Goal: Communication & Community: Answer question/provide support

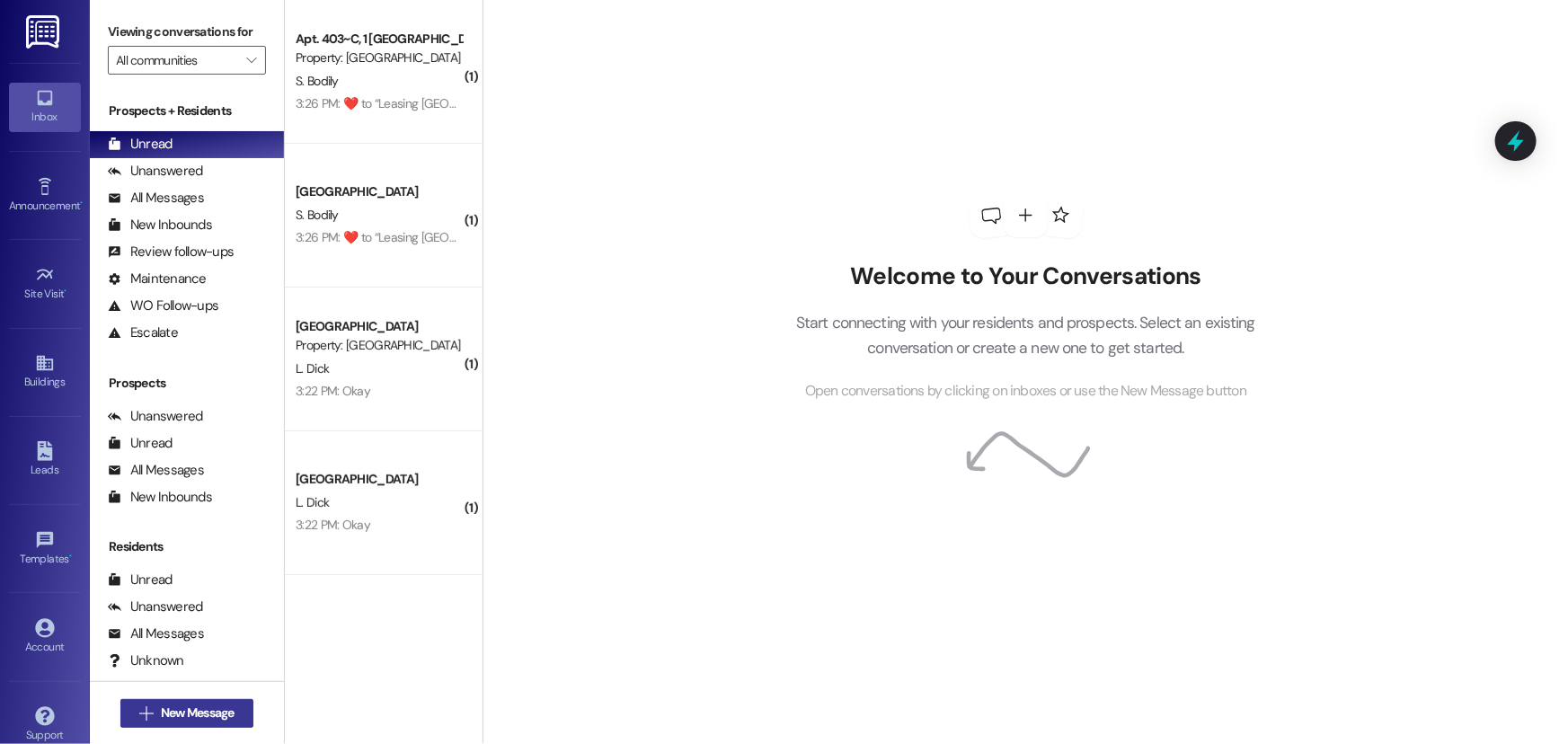
click at [174, 716] on span "New Message" at bounding box center [197, 712] width 74 height 19
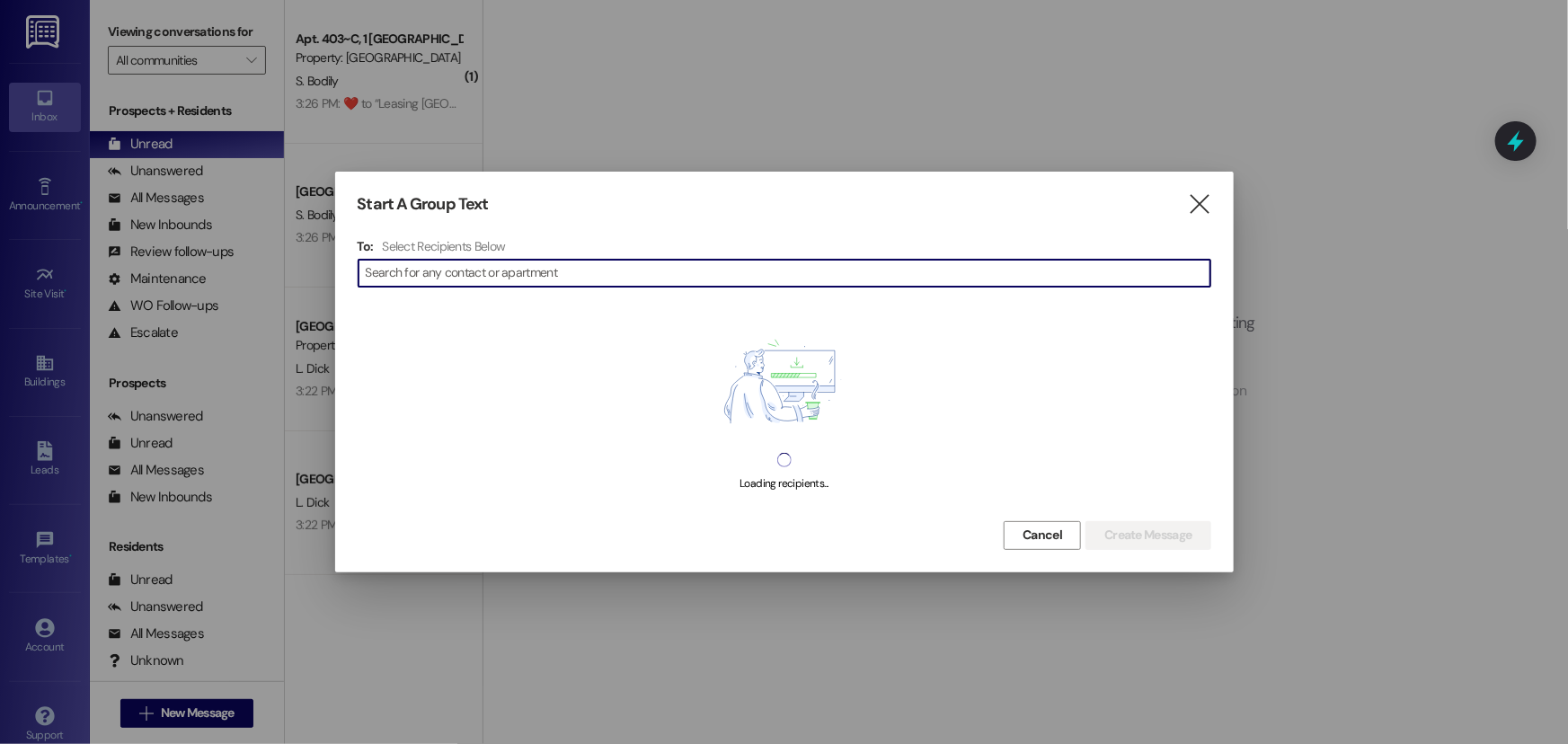
click at [439, 277] on input at bounding box center [788, 274] width 845 height 26
type input "o"
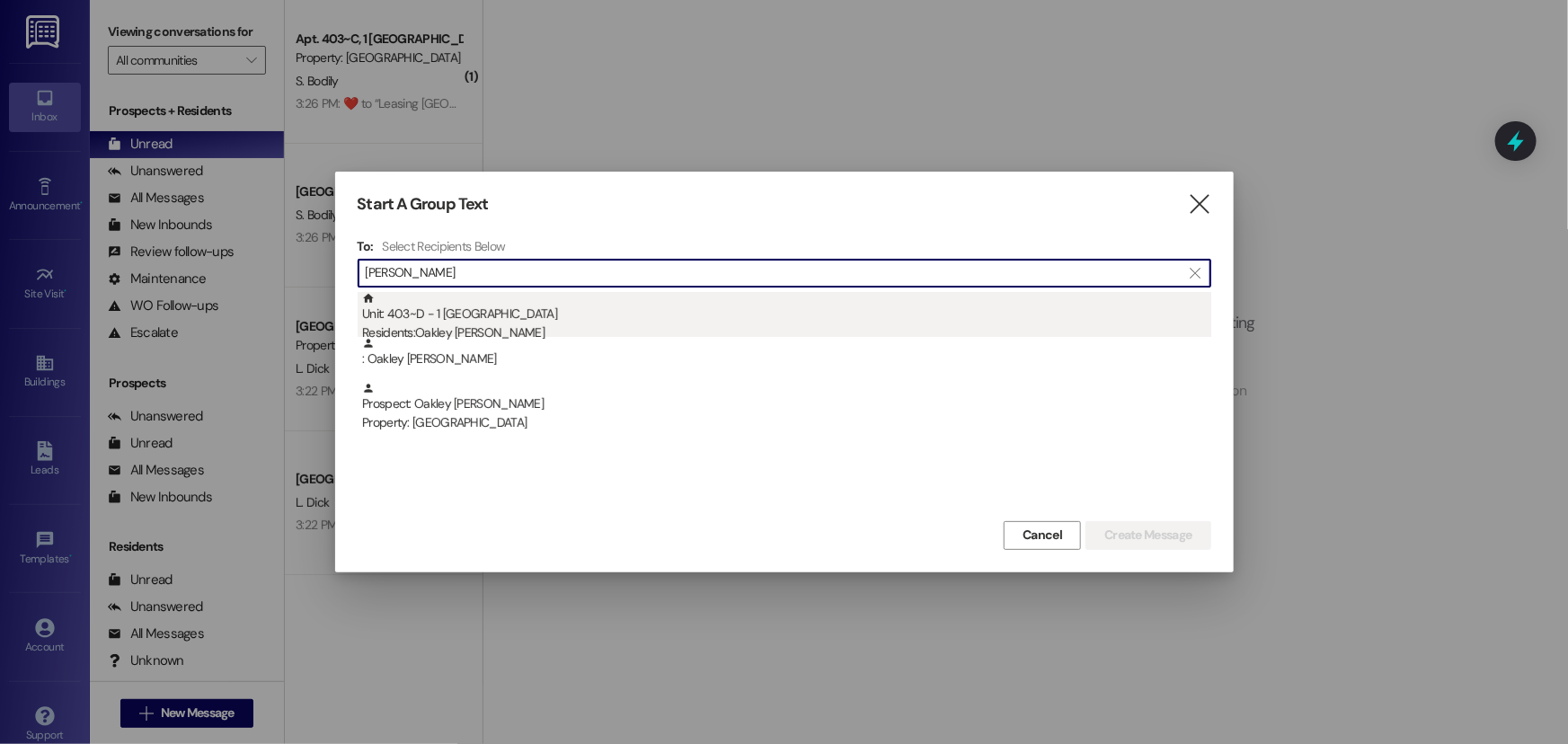
type input "[PERSON_NAME]"
click at [629, 329] on div "Residents: [PERSON_NAME]" at bounding box center [786, 333] width 849 height 19
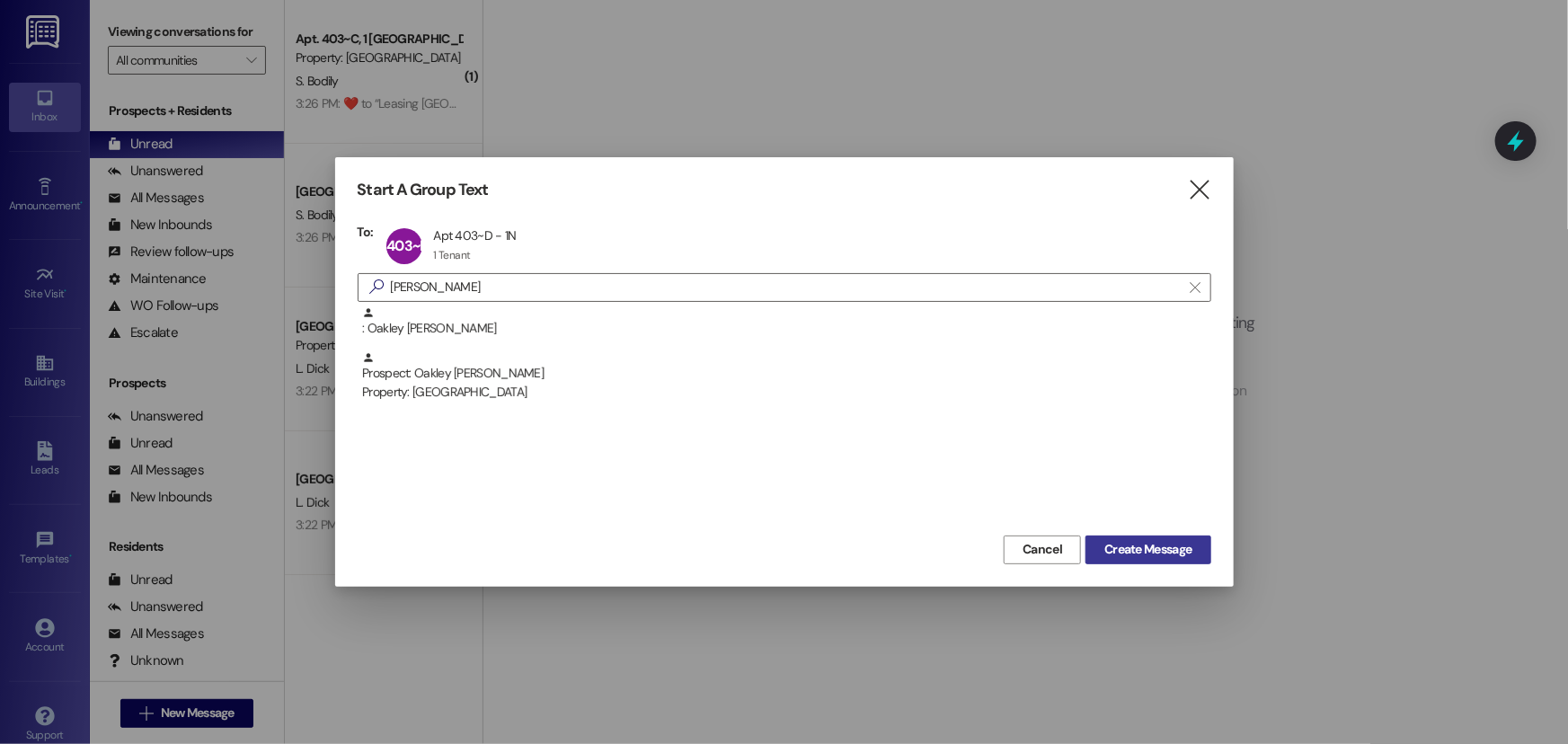
click at [1132, 541] on span "Create Message" at bounding box center [1148, 549] width 88 height 19
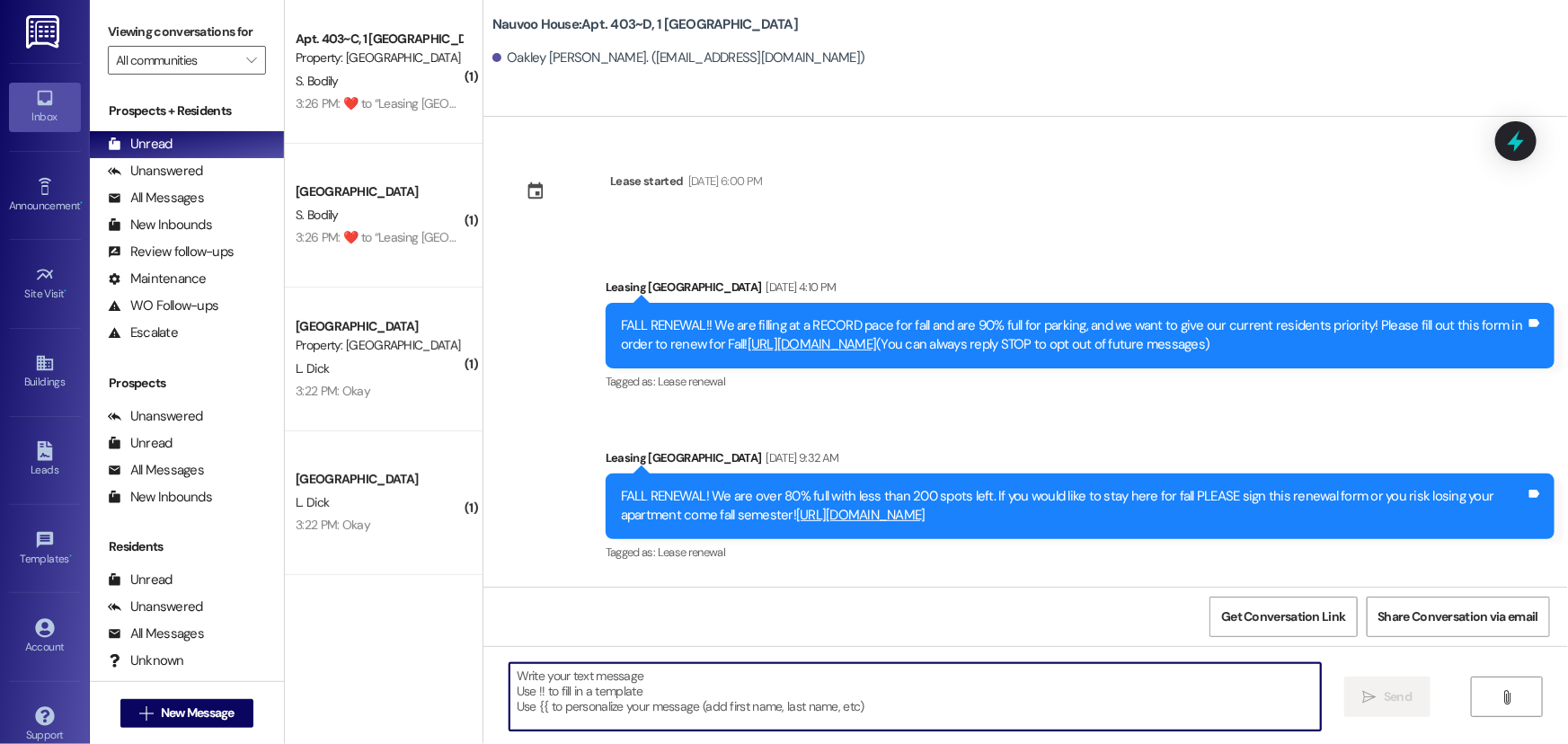
click at [629, 693] on textarea at bounding box center [916, 697] width 812 height 67
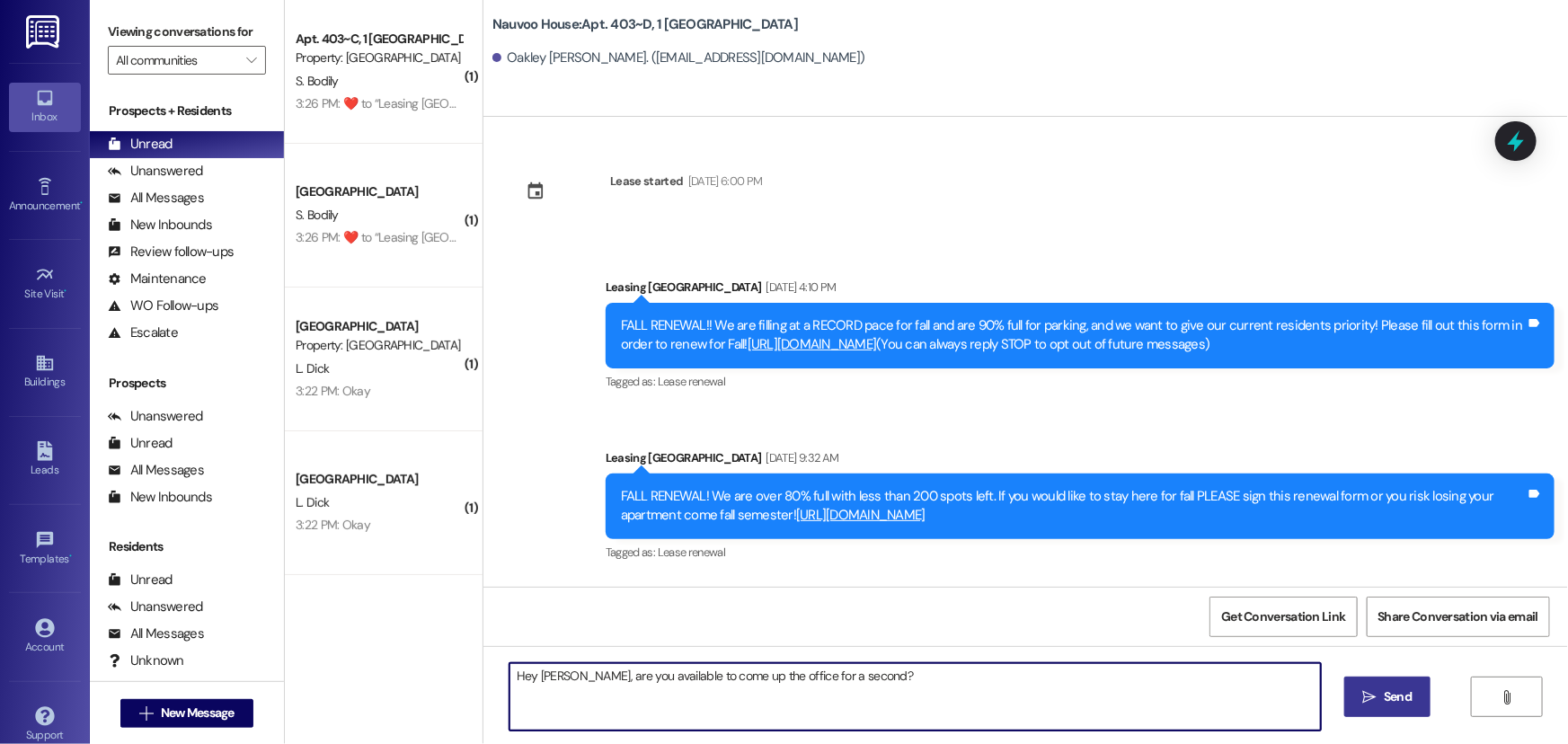
type textarea "Hey Oakley, are you available to come up the office for a second?"
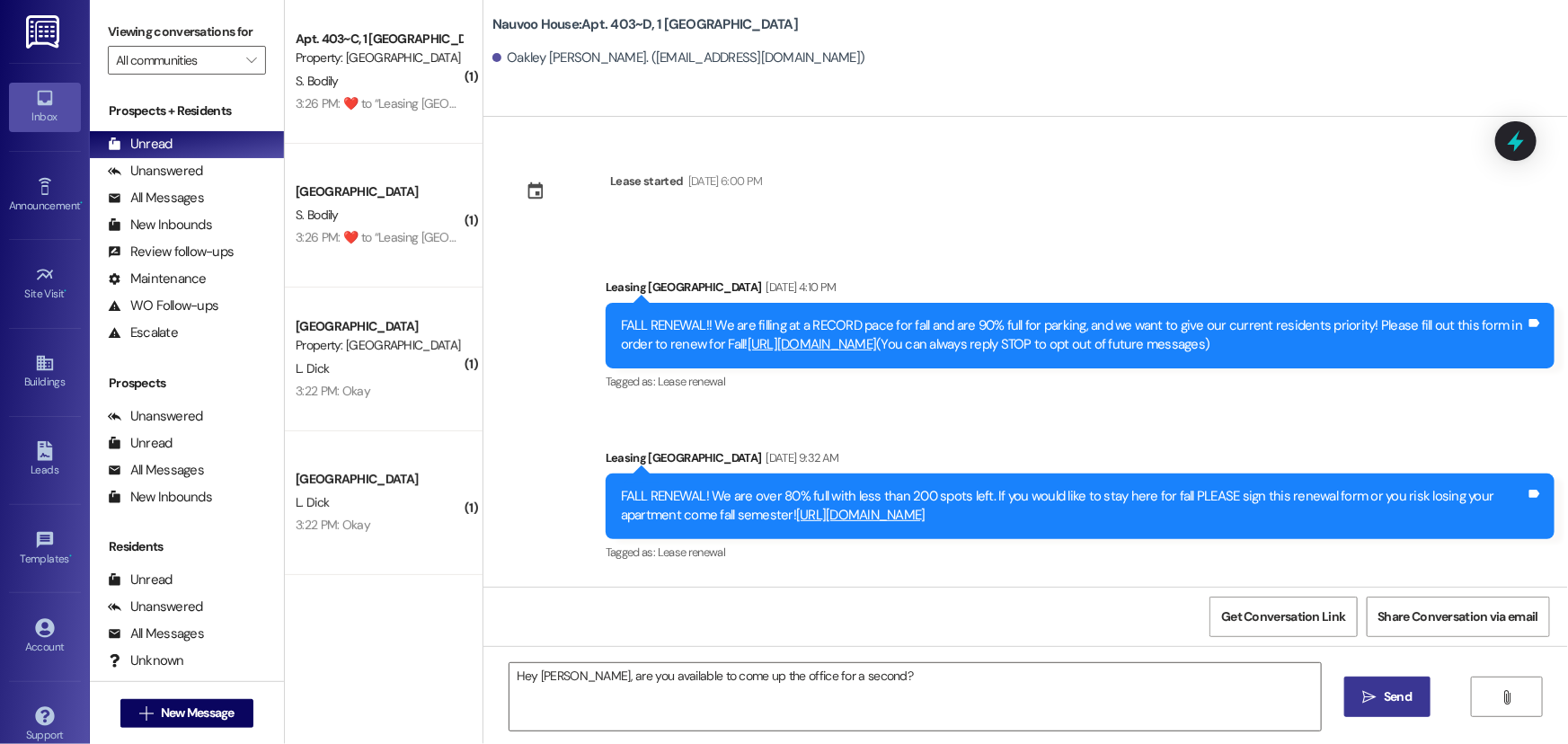
click at [1376, 698] on span " Send" at bounding box center [1388, 697] width 57 height 19
click at [200, 714] on span "New Message" at bounding box center [197, 712] width 74 height 19
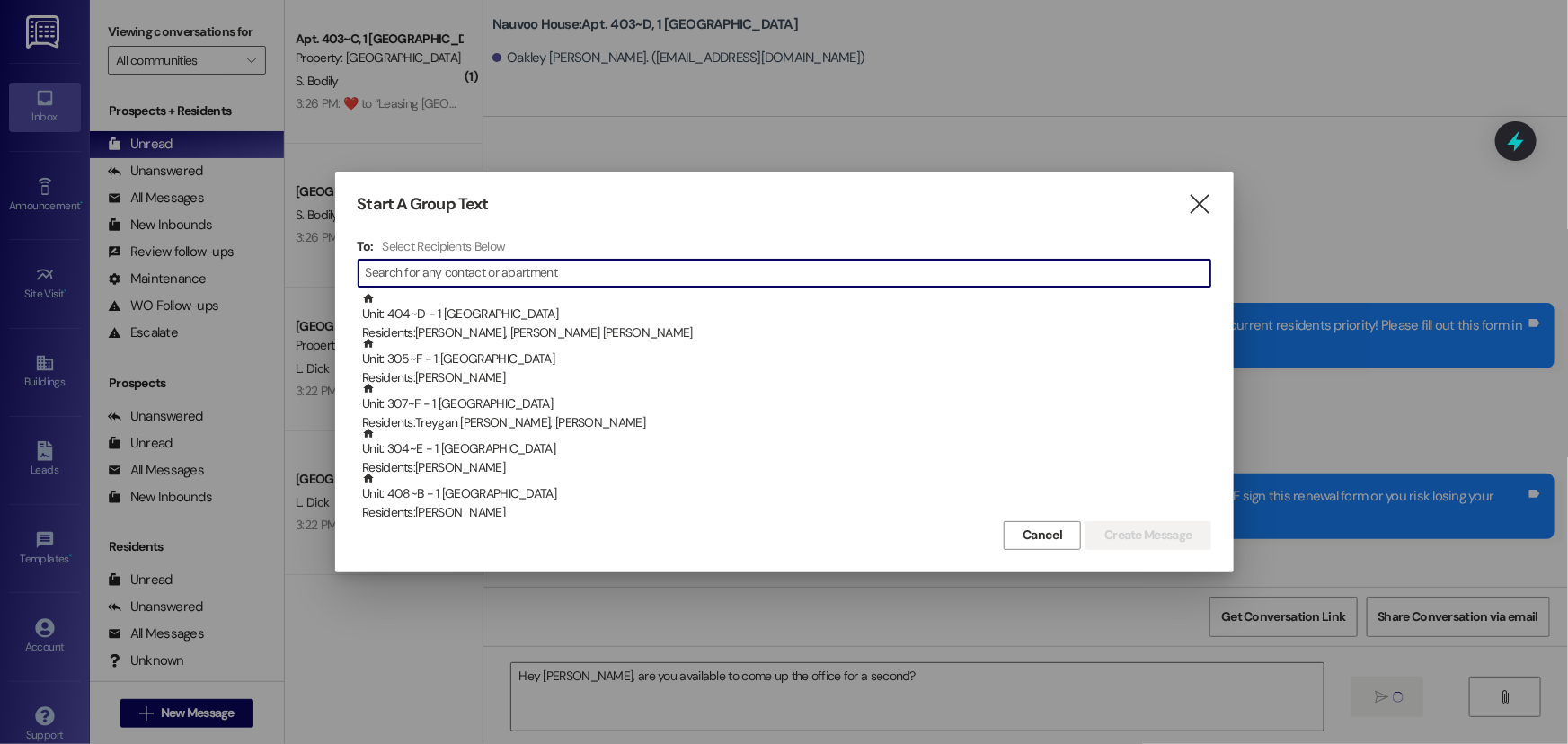
click at [409, 277] on input at bounding box center [788, 274] width 845 height 26
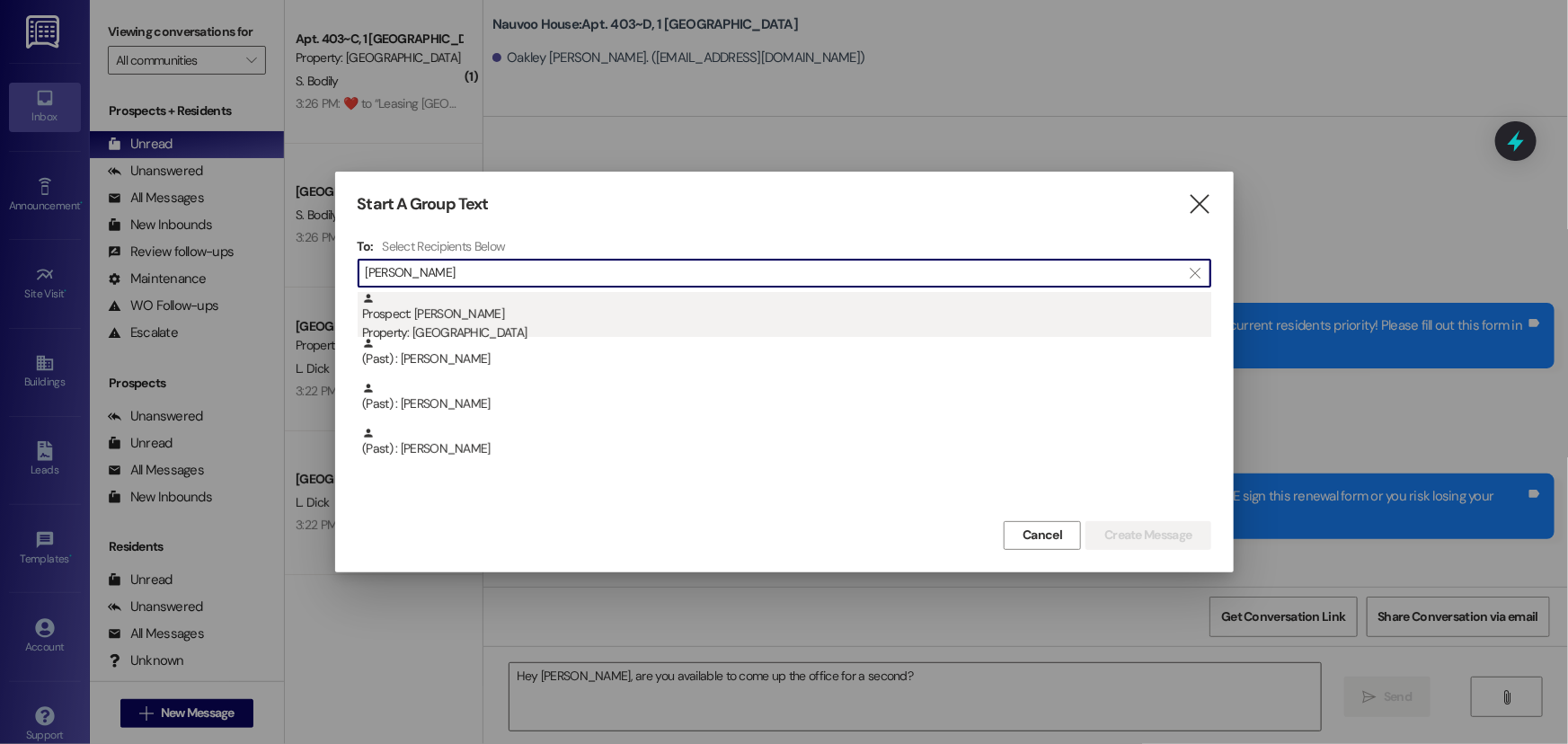
type input "[PERSON_NAME]"
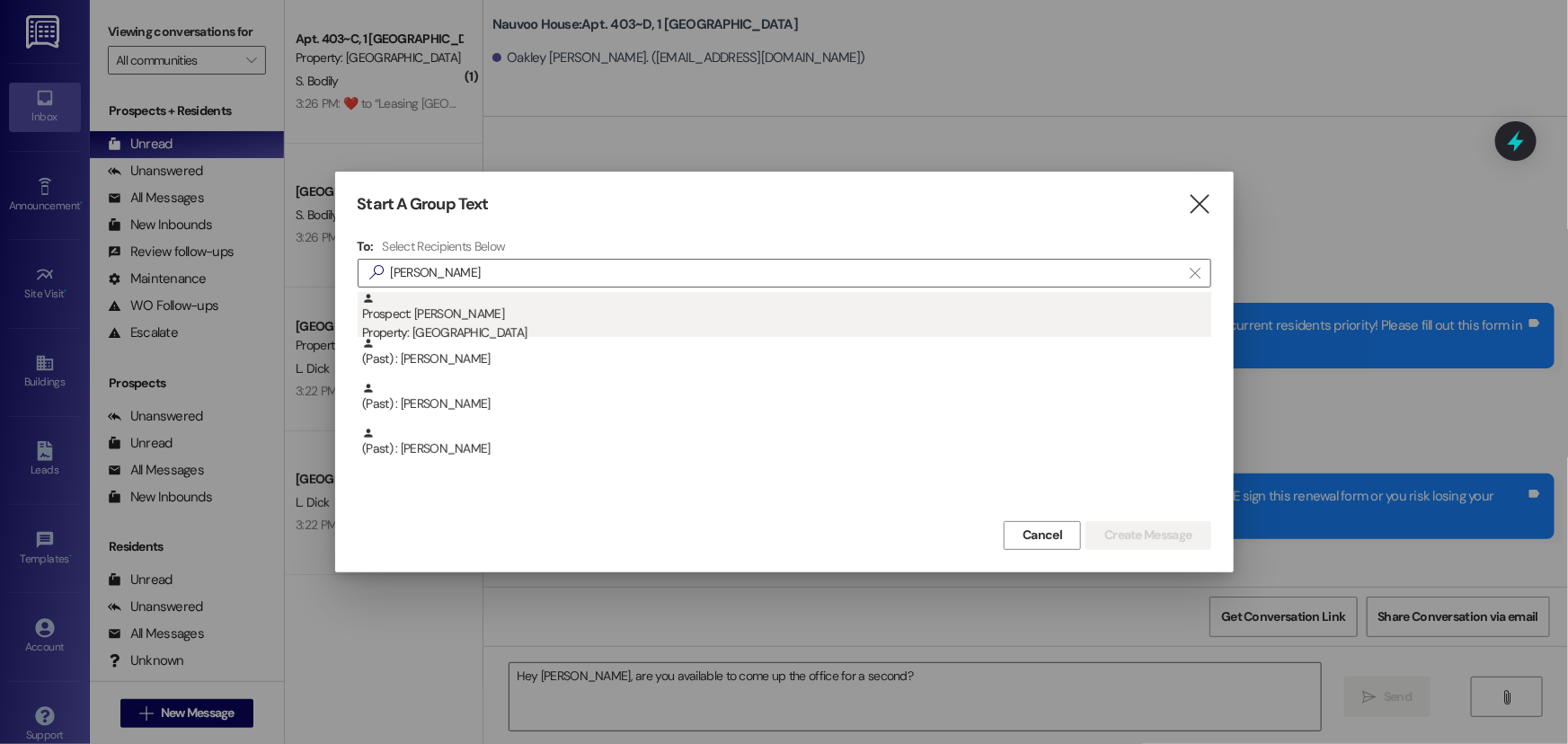
click at [448, 308] on div "Prospect: Harmony [PERSON_NAME] Property: [GEOGRAPHIC_DATA]" at bounding box center [786, 317] width 849 height 51
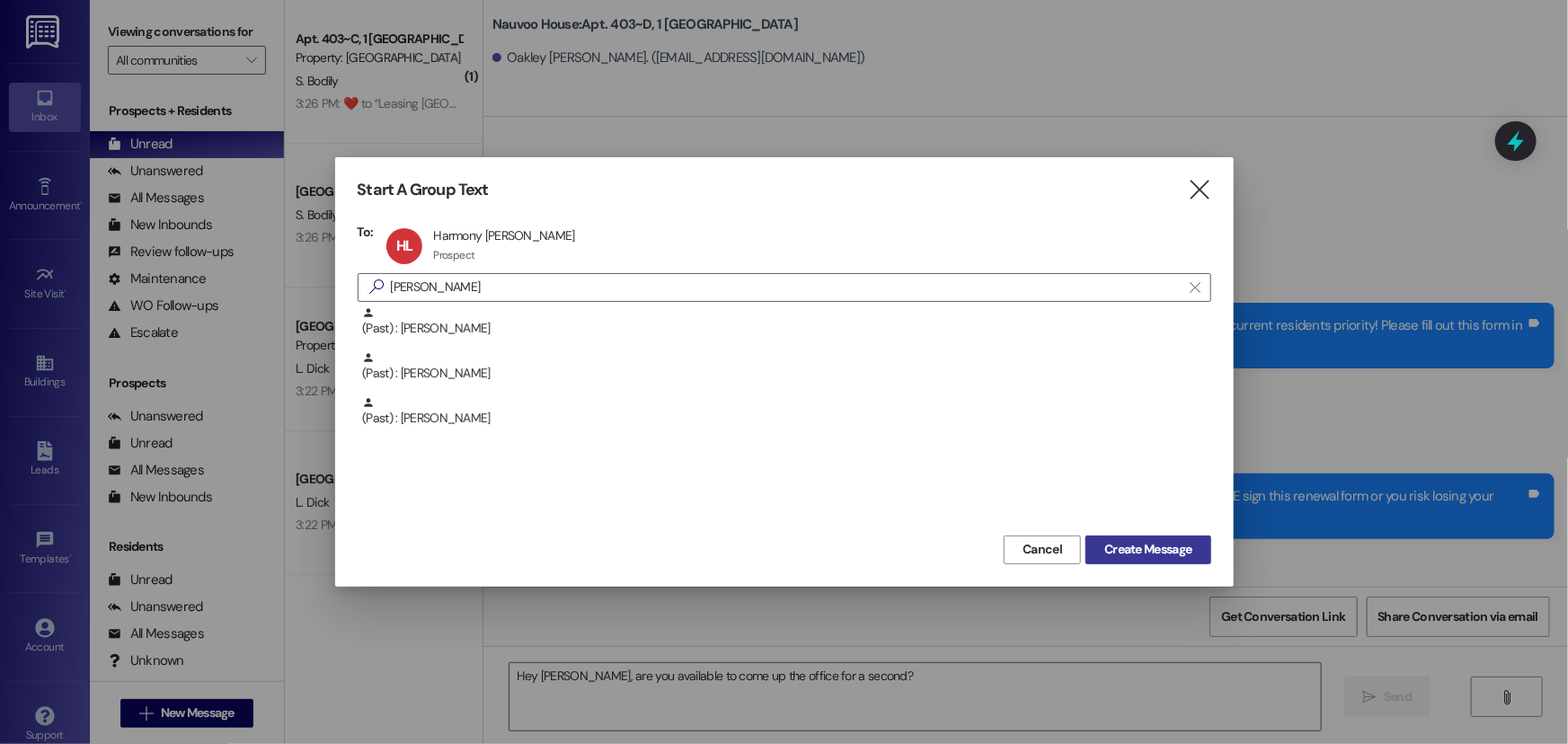
click at [1192, 535] on button "Create Message" at bounding box center [1147, 550] width 125 height 29
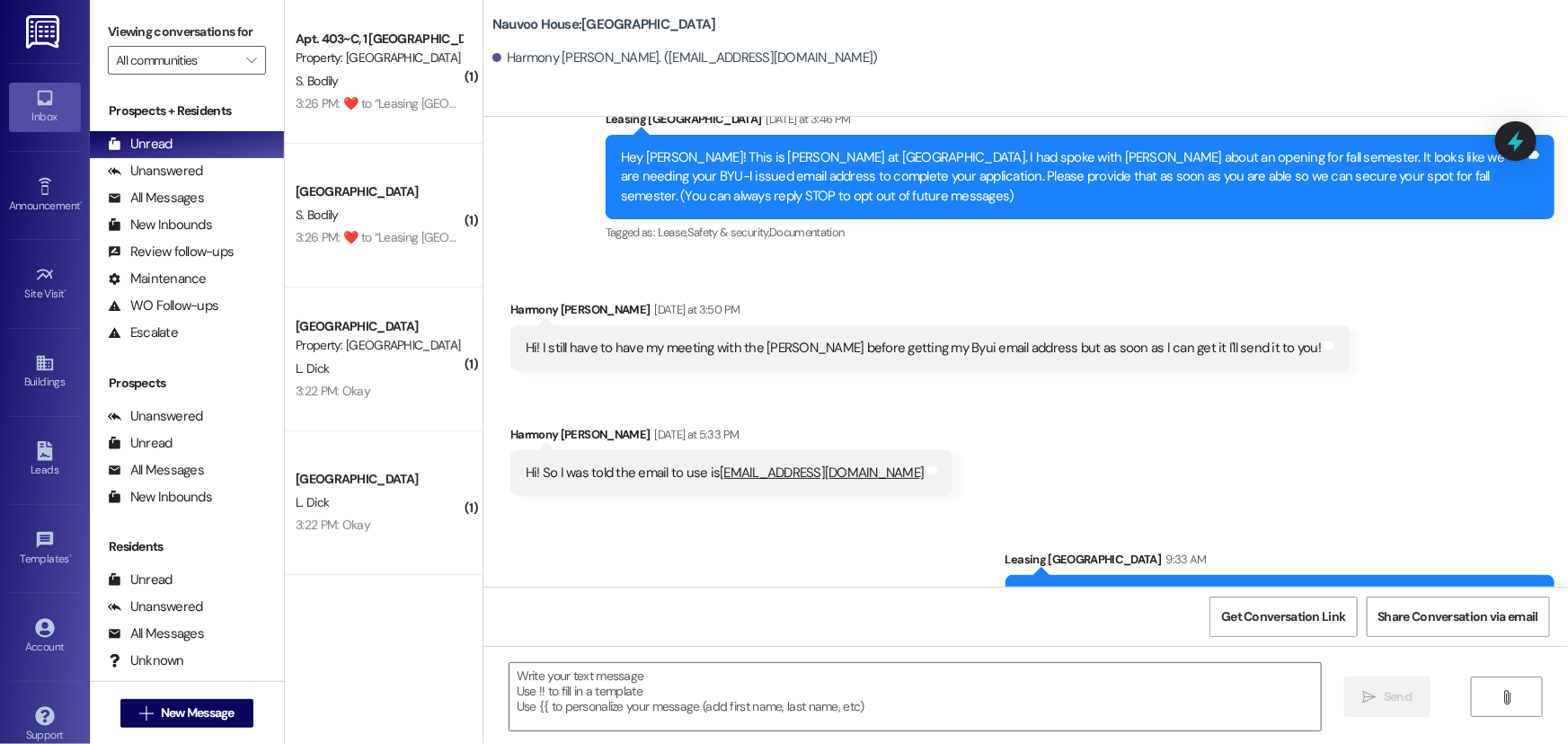
scroll to position [109, 0]
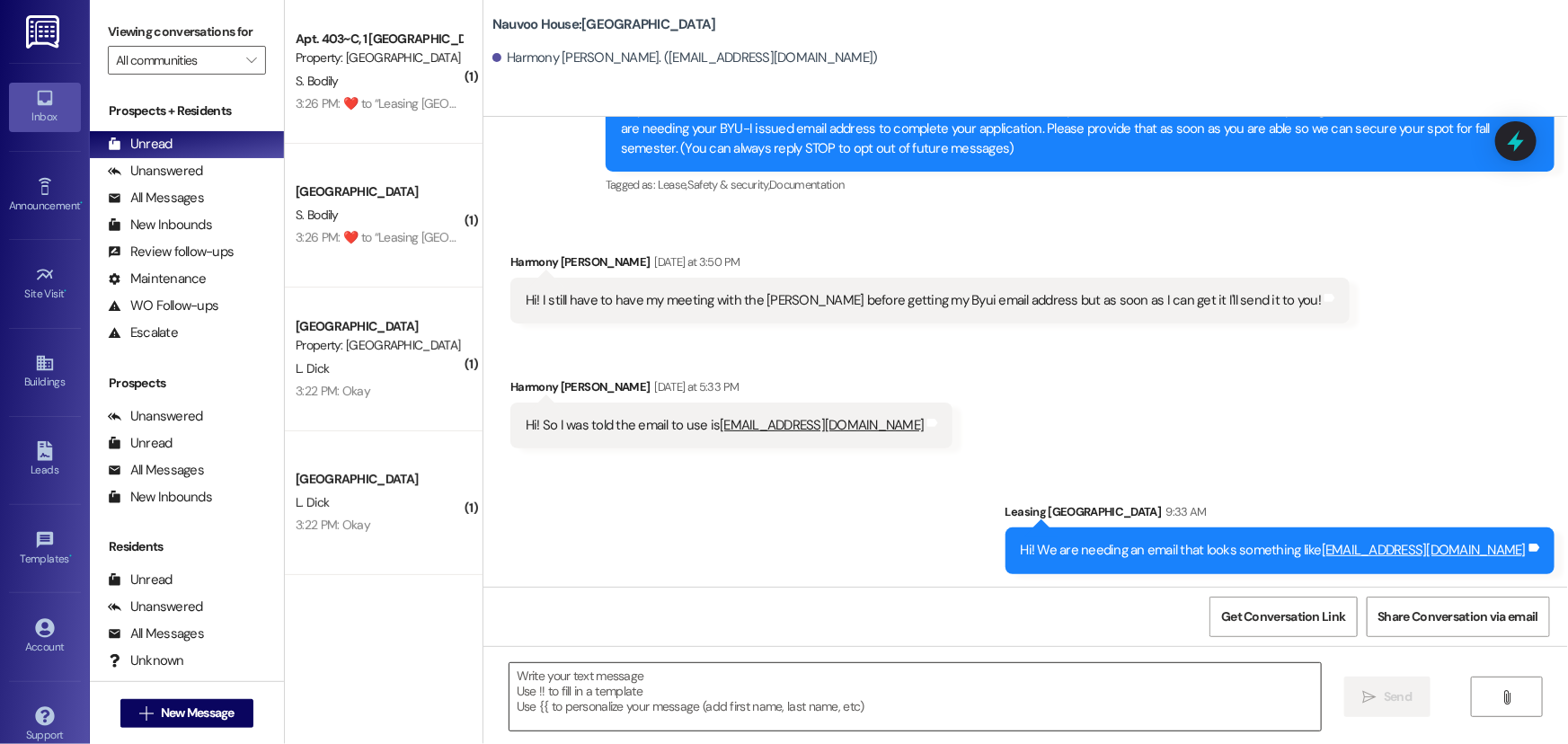
click at [637, 715] on textarea at bounding box center [916, 697] width 812 height 67
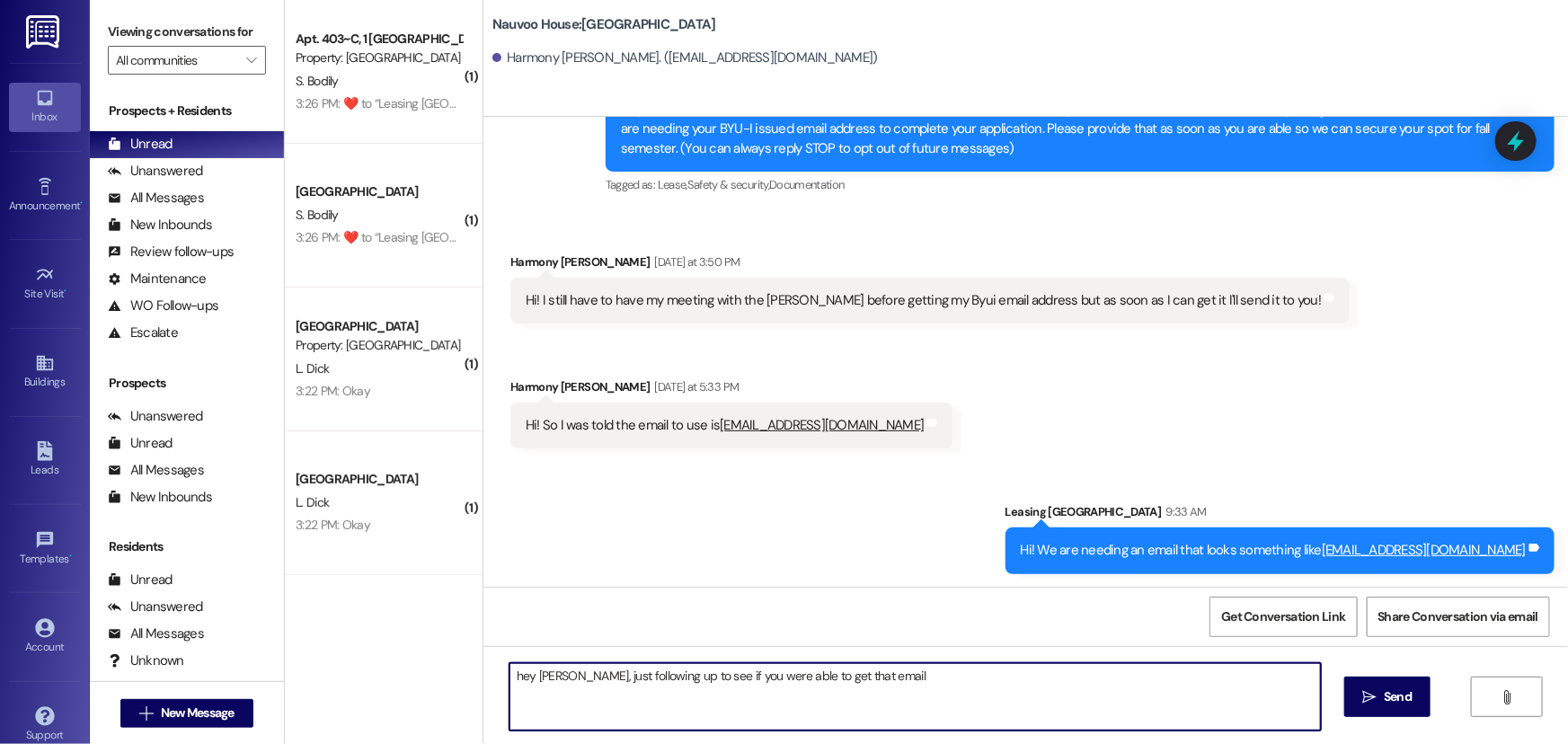
drag, startPoint x: 542, startPoint y: 673, endPoint x: 494, endPoint y: 670, distance: 48.1
click at [500, 670] on div "hey HArmoney, just following up to see if you were able to get that email" at bounding box center [907, 697] width 814 height 69
click at [580, 674] on textarea "Hey Harmoney, just following up to see if you were able to get that email" at bounding box center [916, 697] width 812 height 67
type textarea "Hey [PERSON_NAME], just following up to see if you were able to get that email"
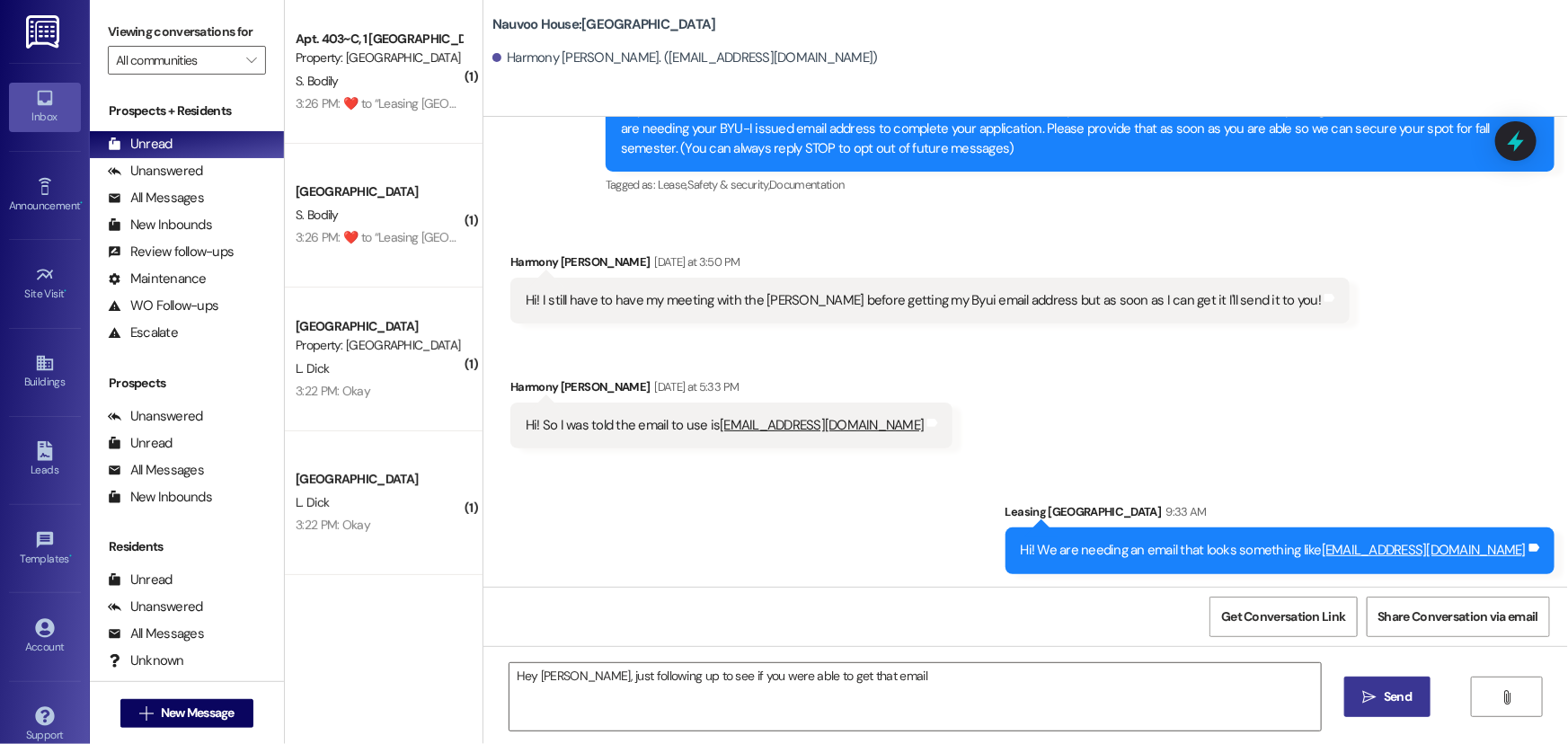
click at [1385, 691] on span "Send" at bounding box center [1397, 697] width 28 height 19
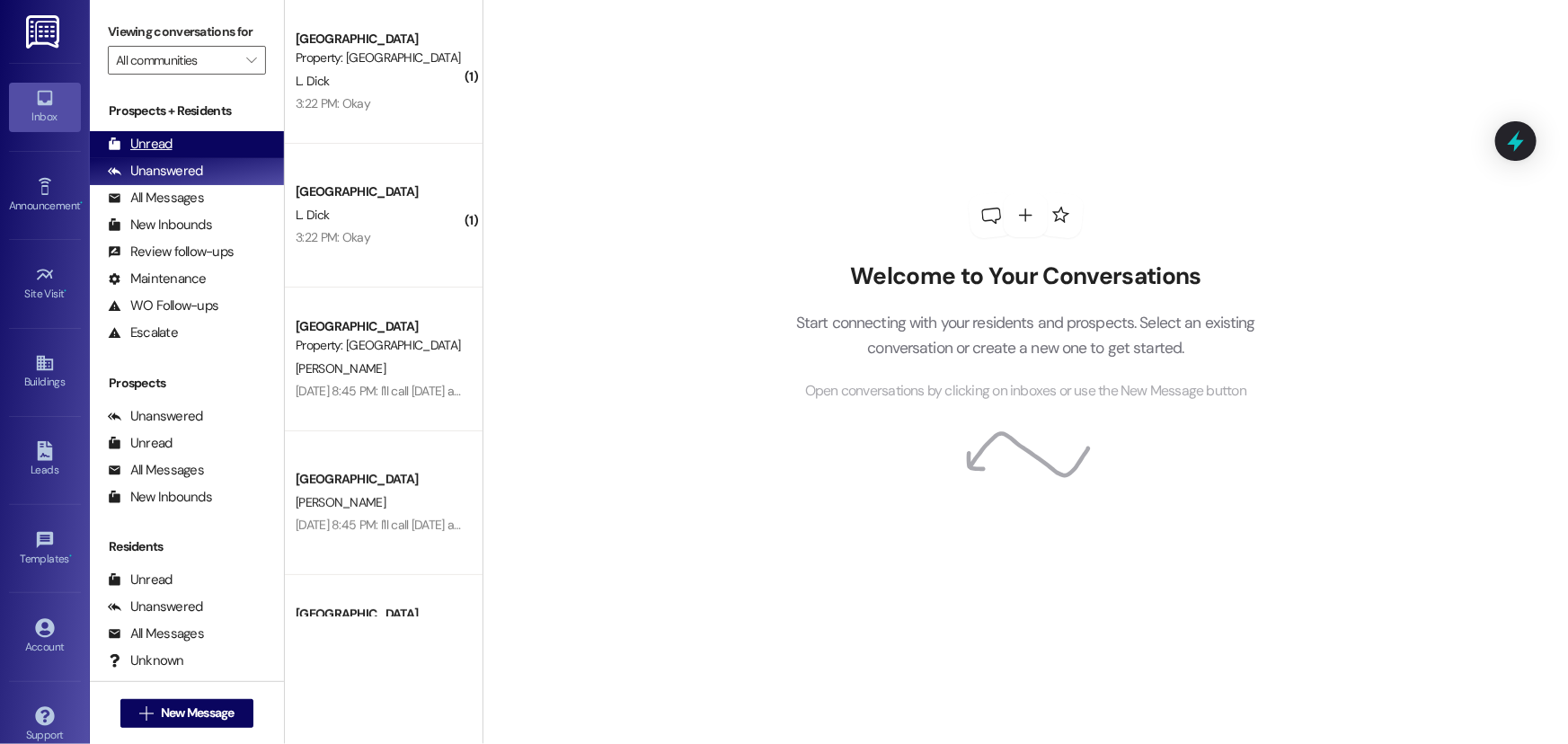
click at [213, 153] on div "Unread (0)" at bounding box center [187, 145] width 194 height 27
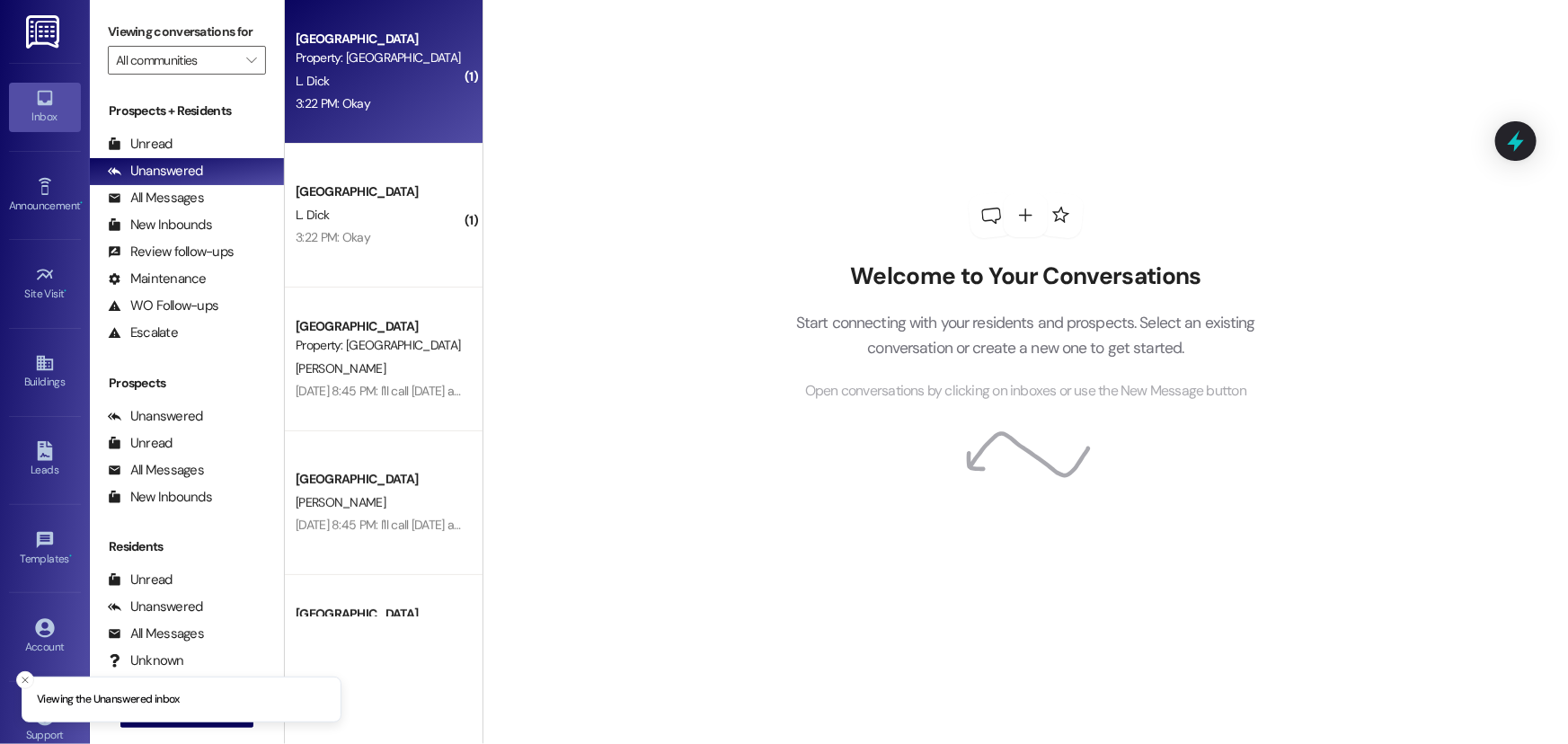
click at [311, 109] on div "3:22 PM: Okay 3:22 PM: Okay" at bounding box center [333, 103] width 75 height 16
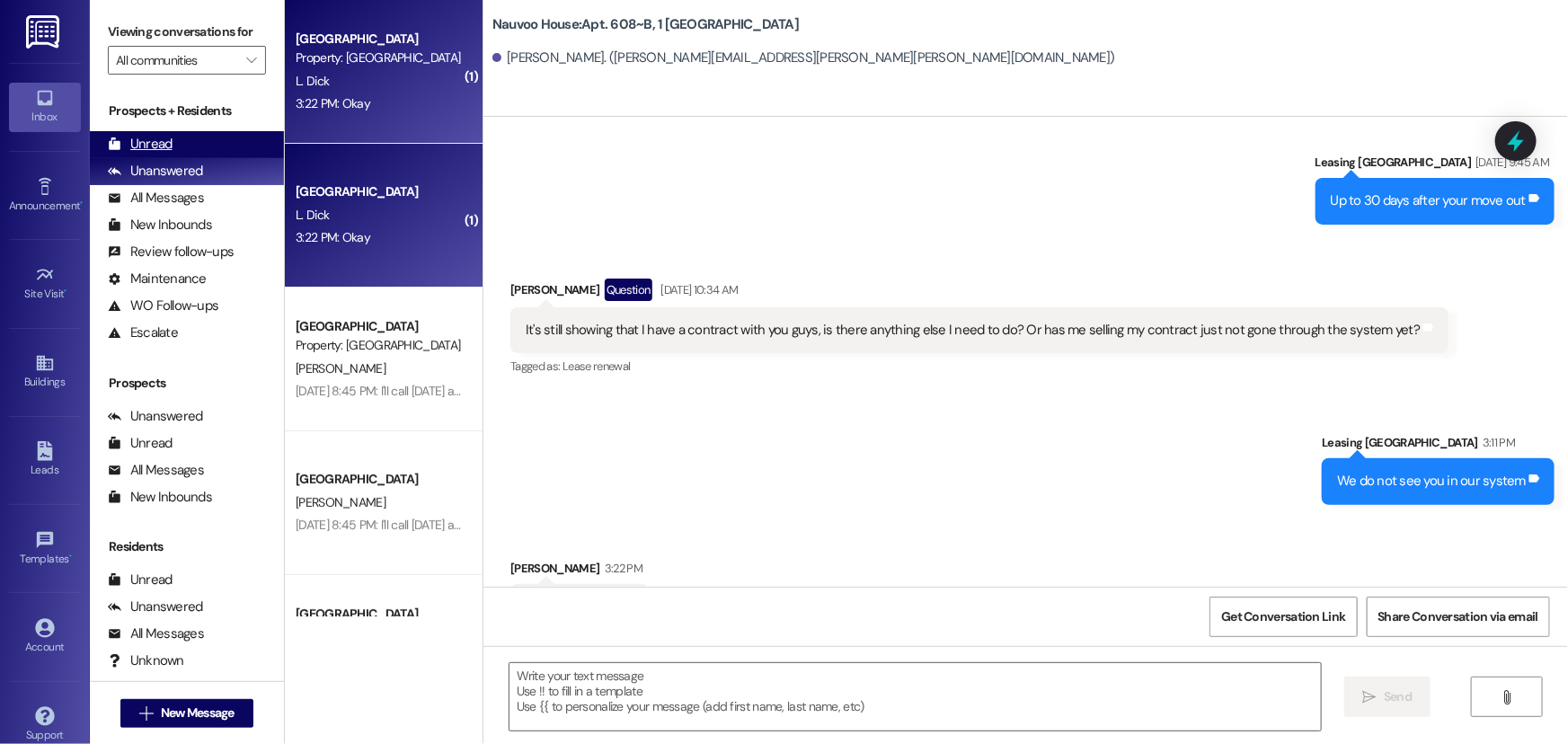
scroll to position [19211, 0]
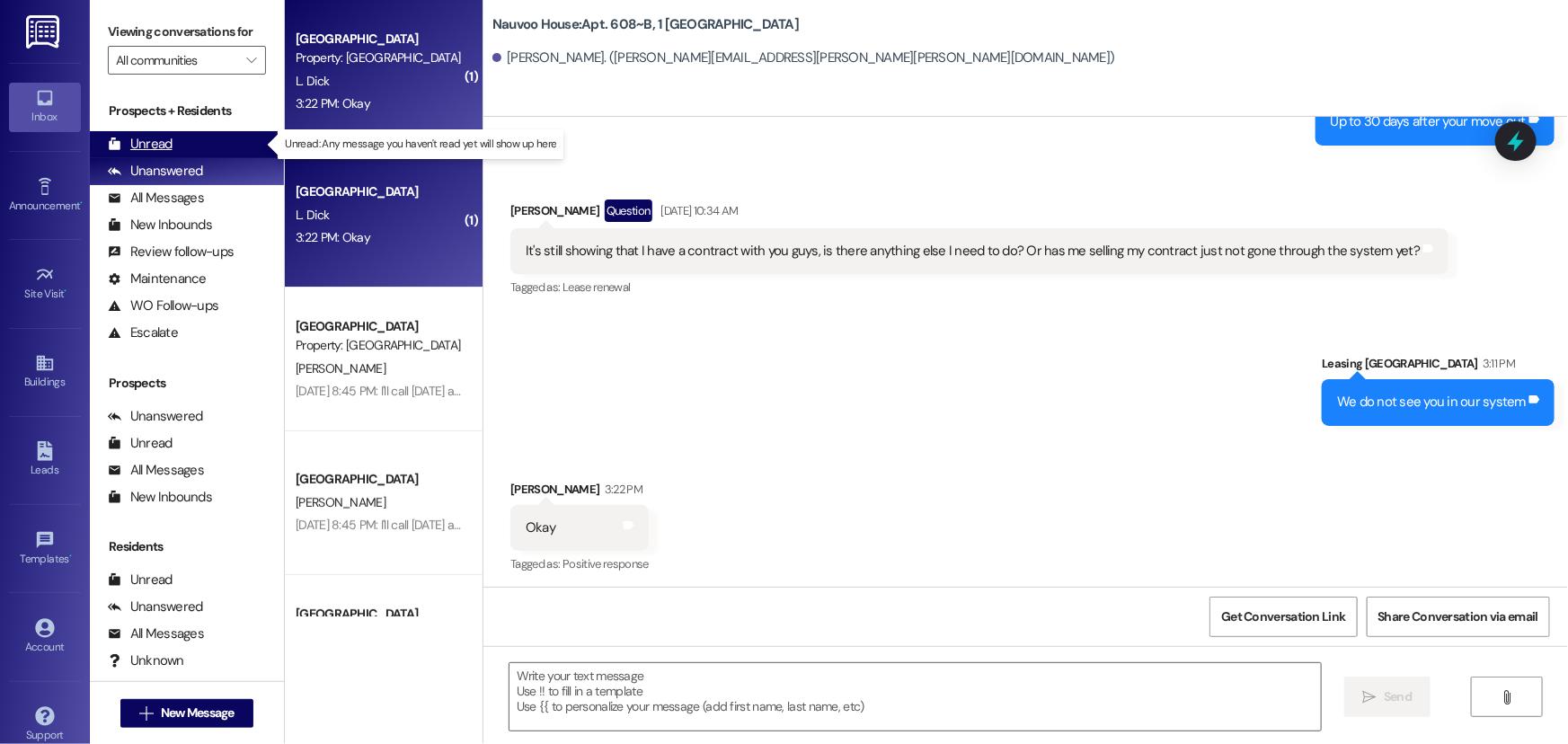
click at [189, 141] on div "Unread (0)" at bounding box center [187, 145] width 194 height 27
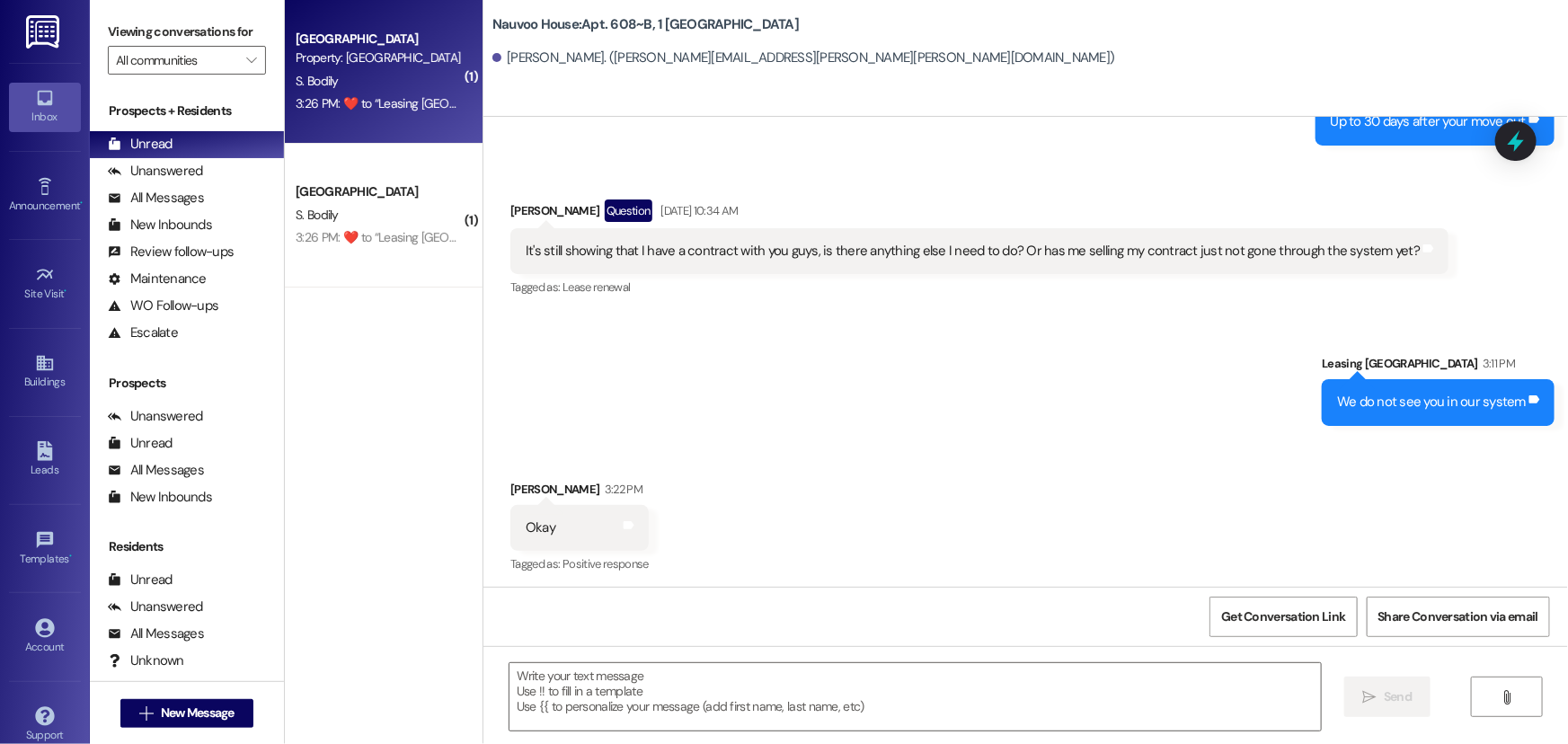
click at [327, 85] on span "S. Bodily" at bounding box center [317, 81] width 43 height 16
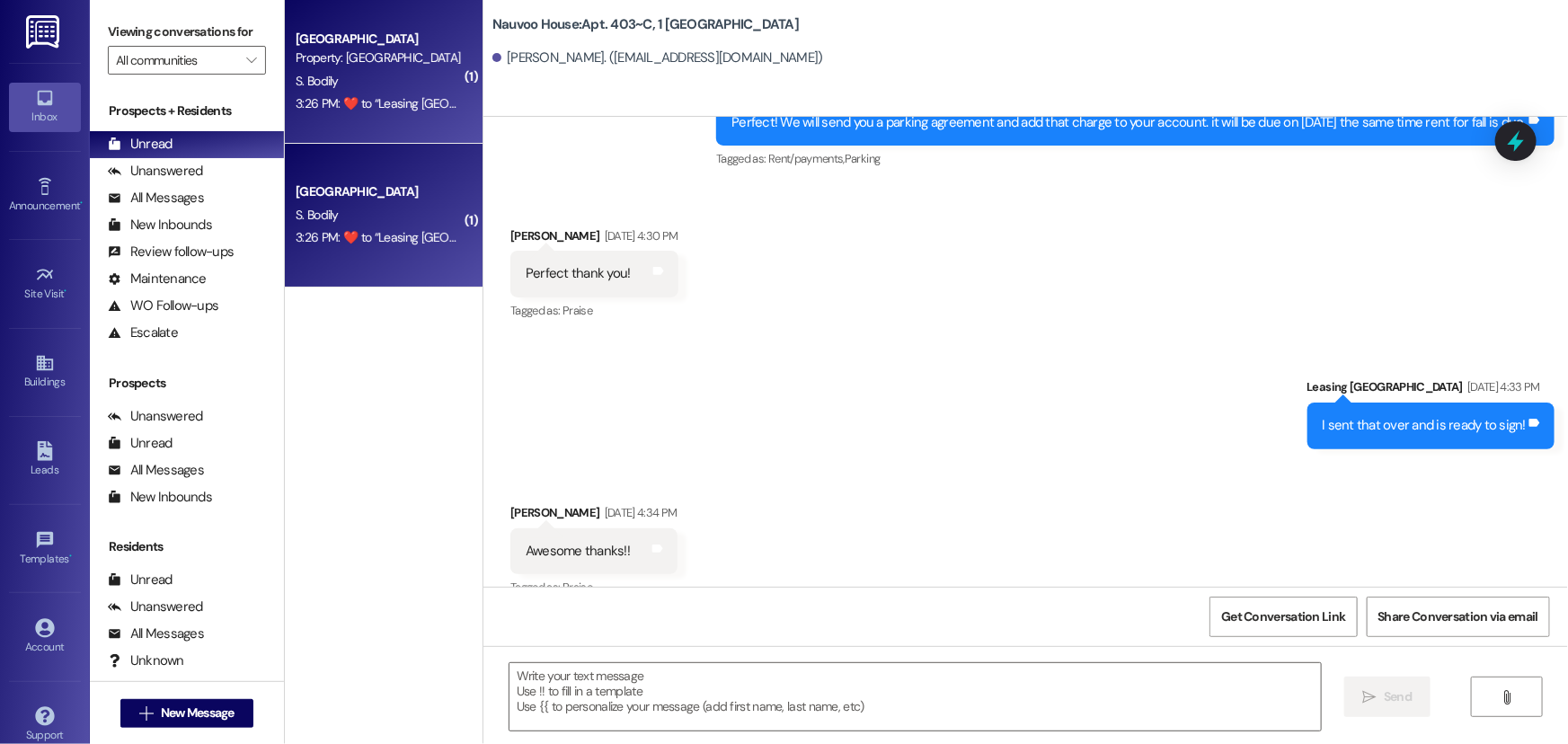
scroll to position [7779, 0]
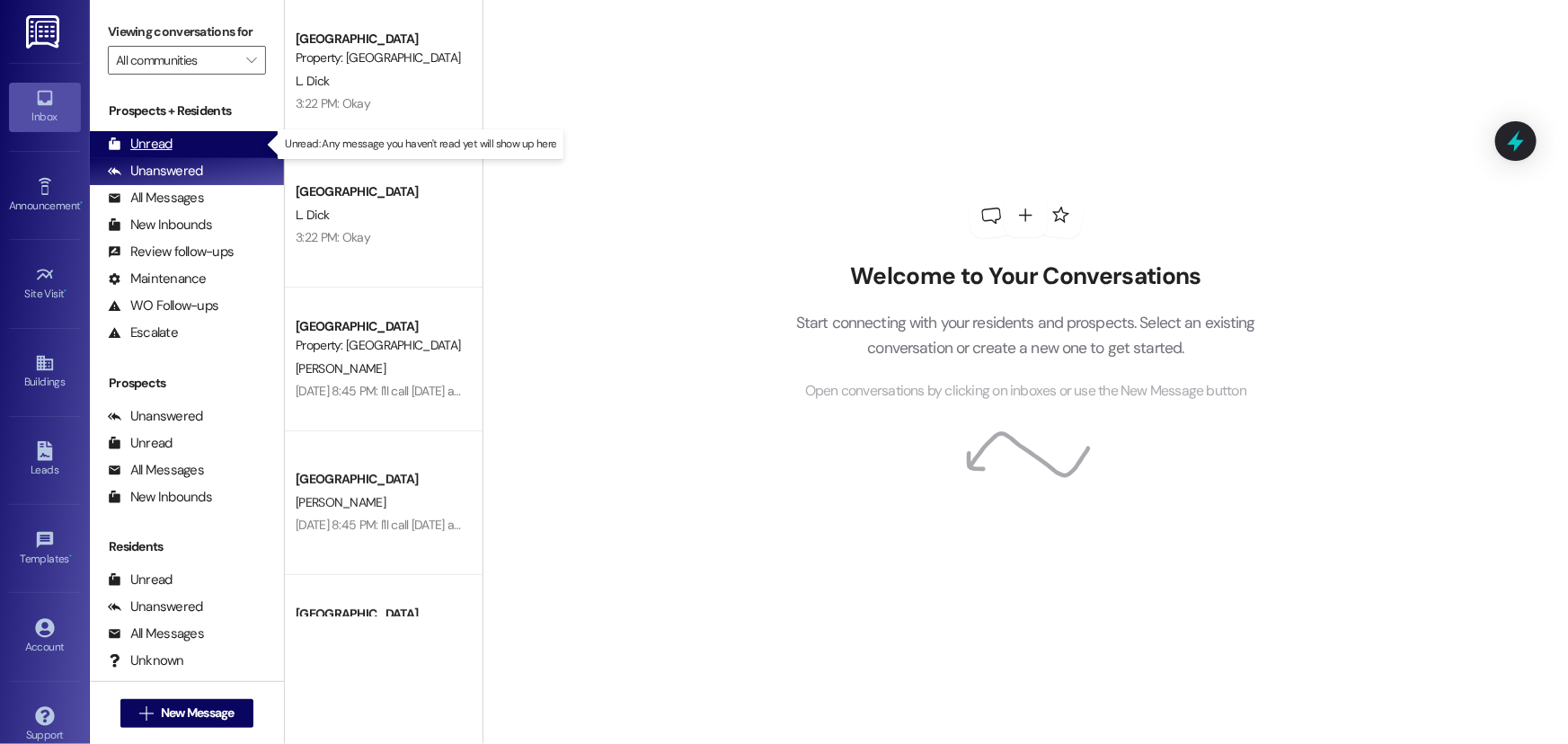
click at [199, 149] on div "Unread (0)" at bounding box center [187, 145] width 194 height 27
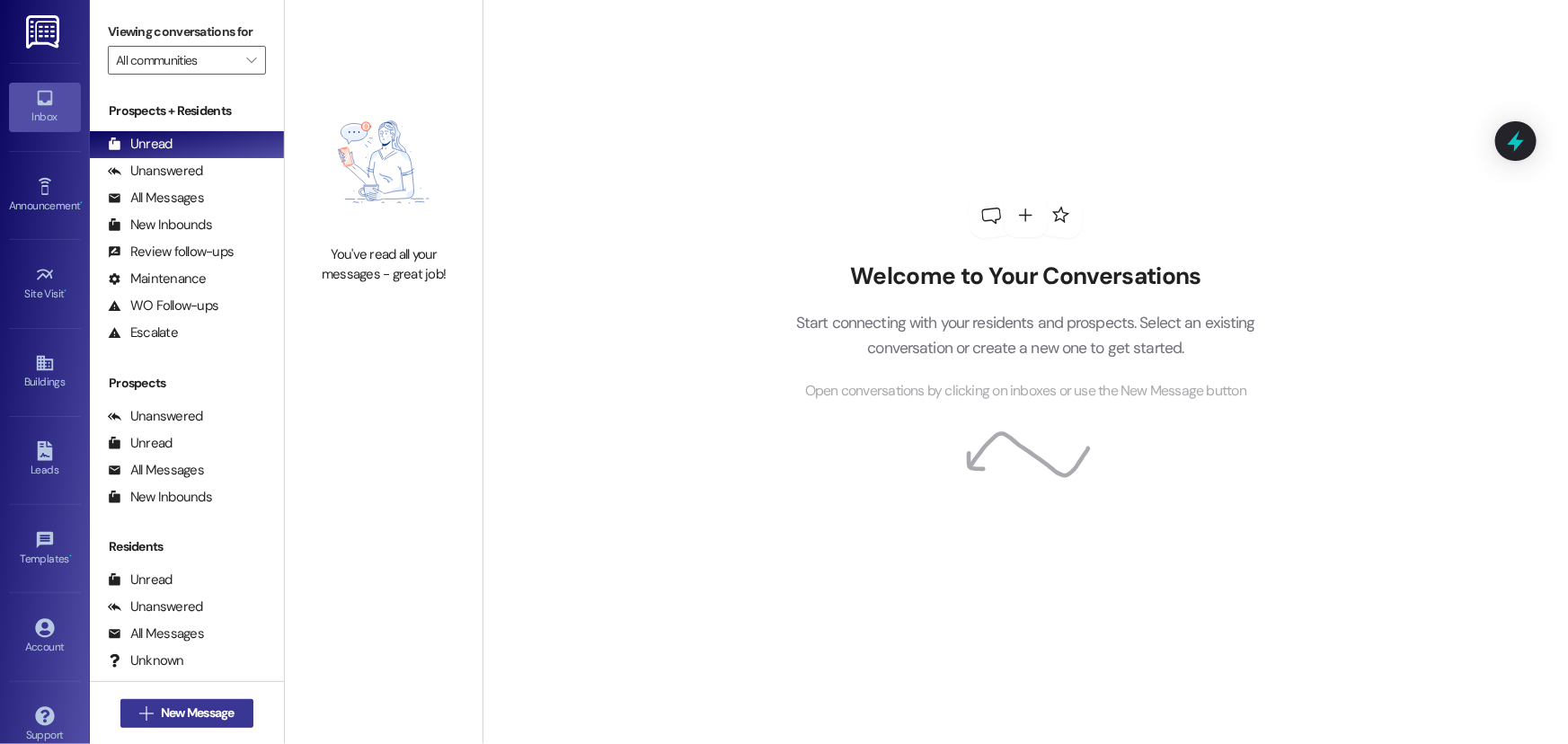
click at [200, 703] on span "New Message" at bounding box center [197, 712] width 74 height 19
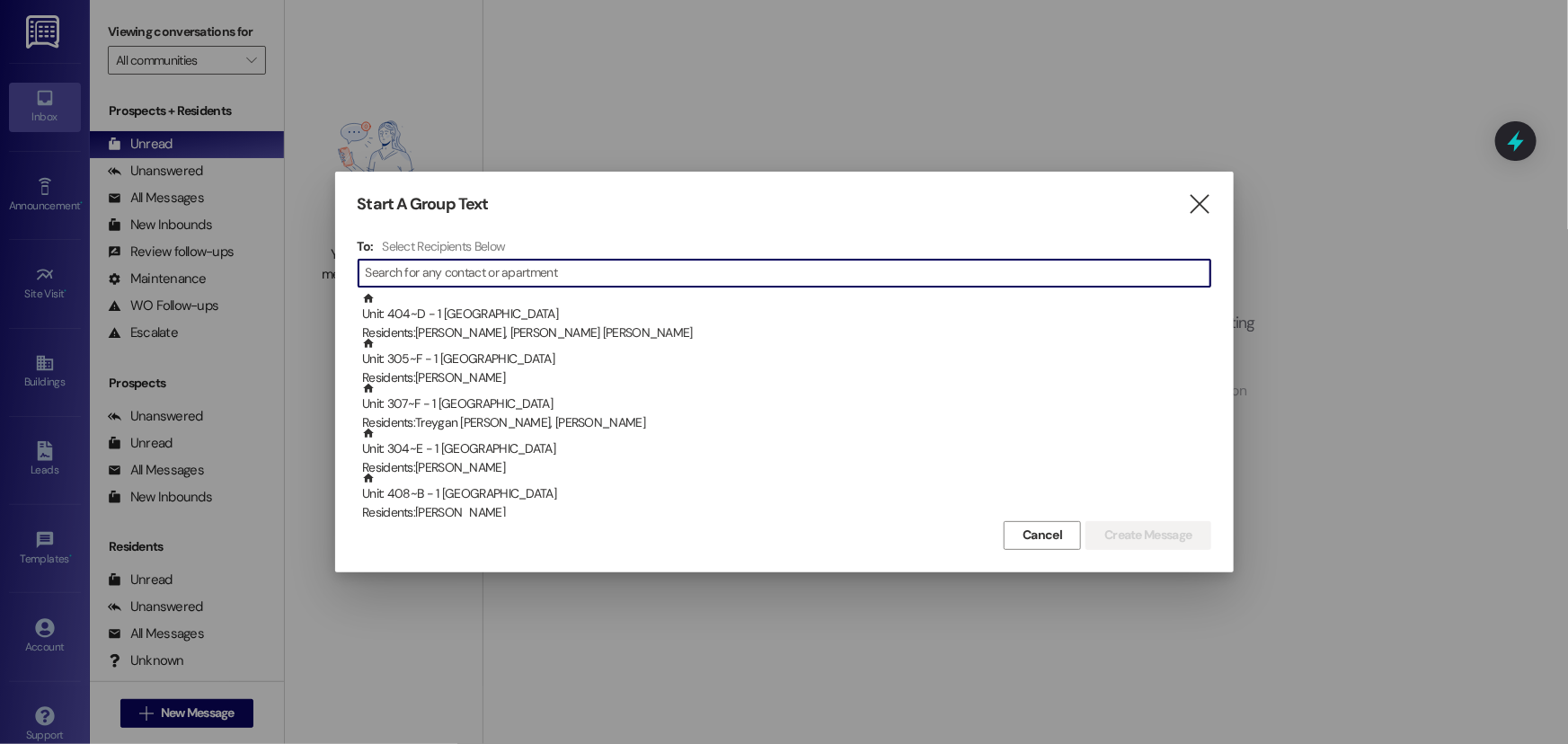
click at [451, 267] on input at bounding box center [788, 274] width 845 height 26
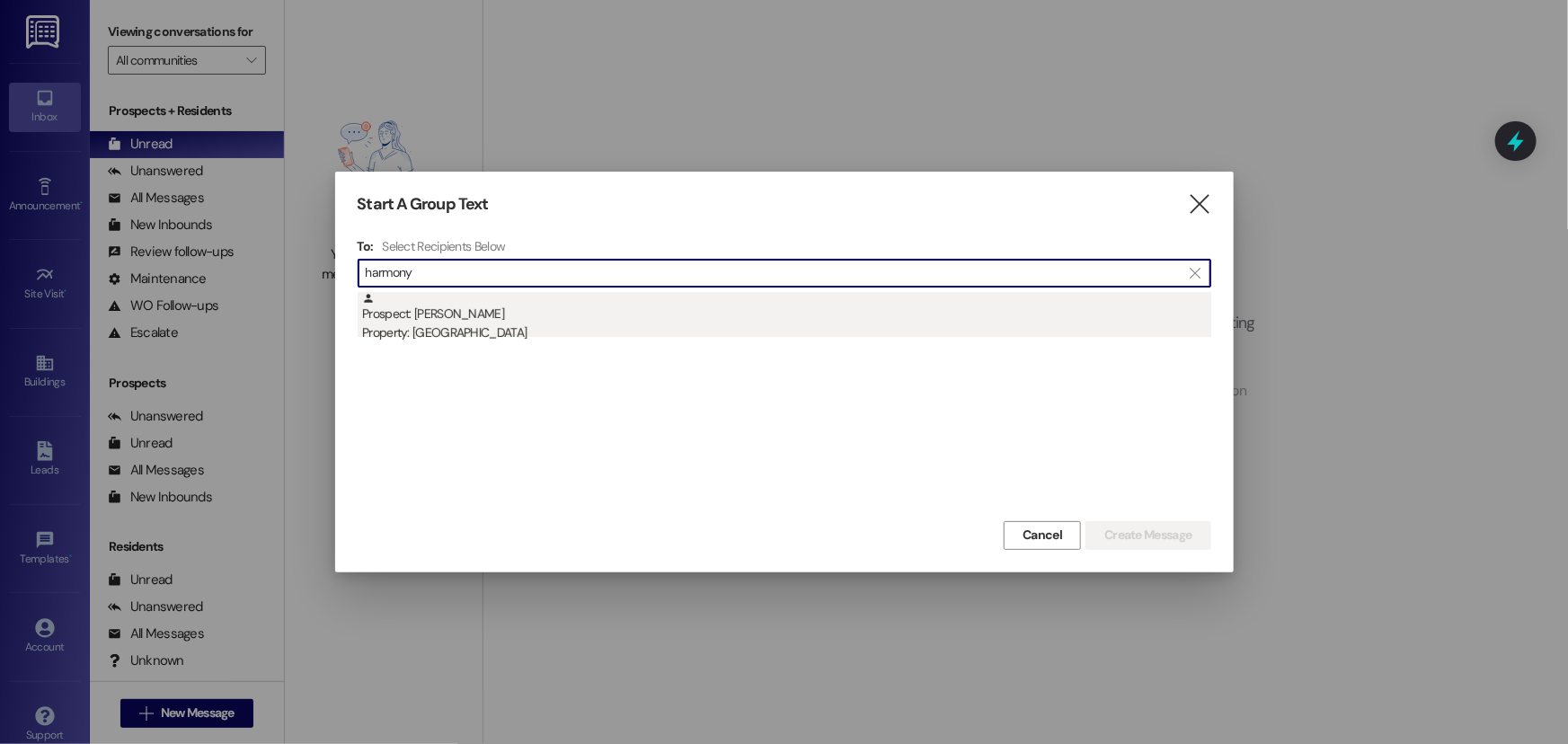
type input "harmony"
click at [376, 305] on div "Prospect: Harmony [PERSON_NAME] Property: [GEOGRAPHIC_DATA]" at bounding box center [786, 317] width 849 height 51
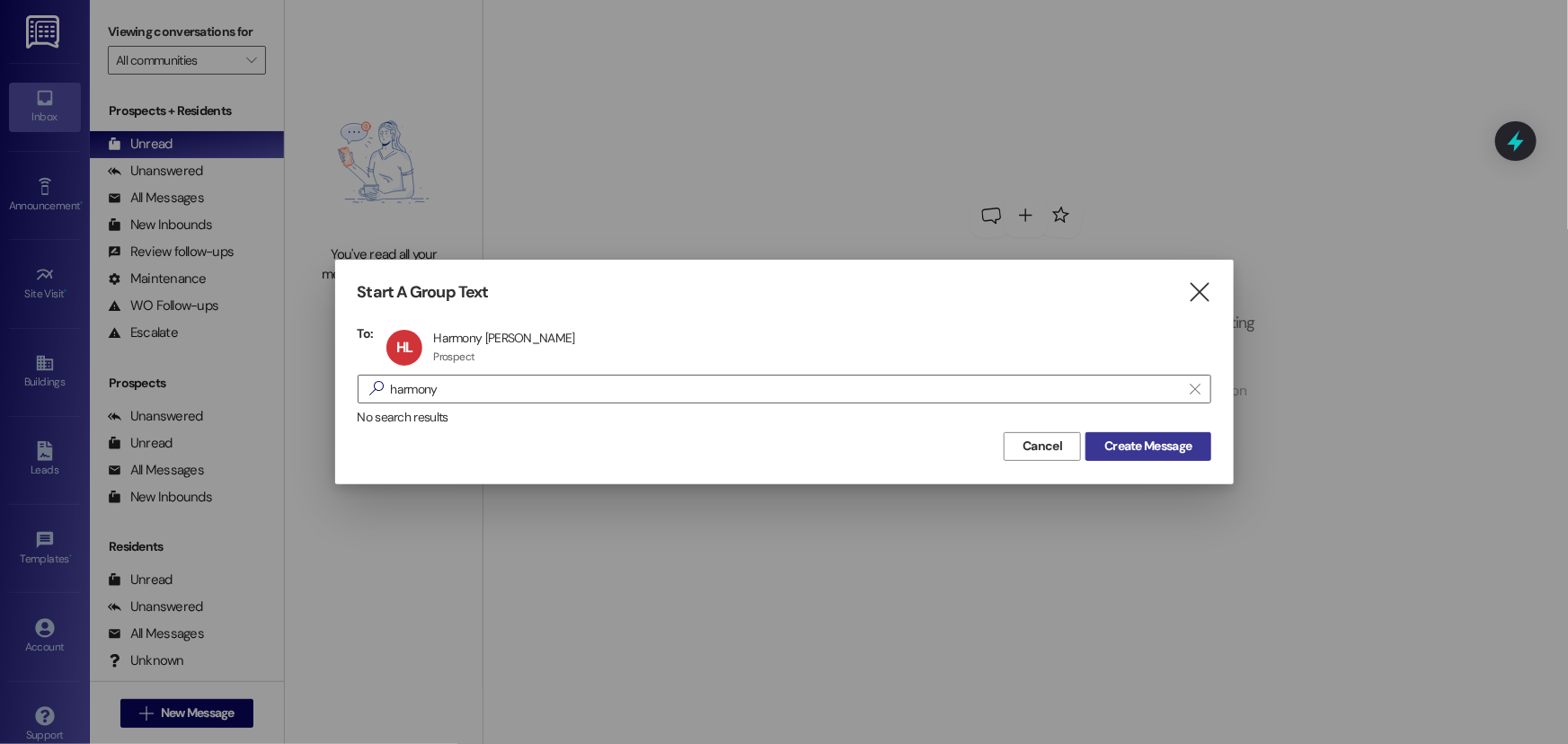
click at [1131, 442] on span "Create Message" at bounding box center [1148, 446] width 88 height 19
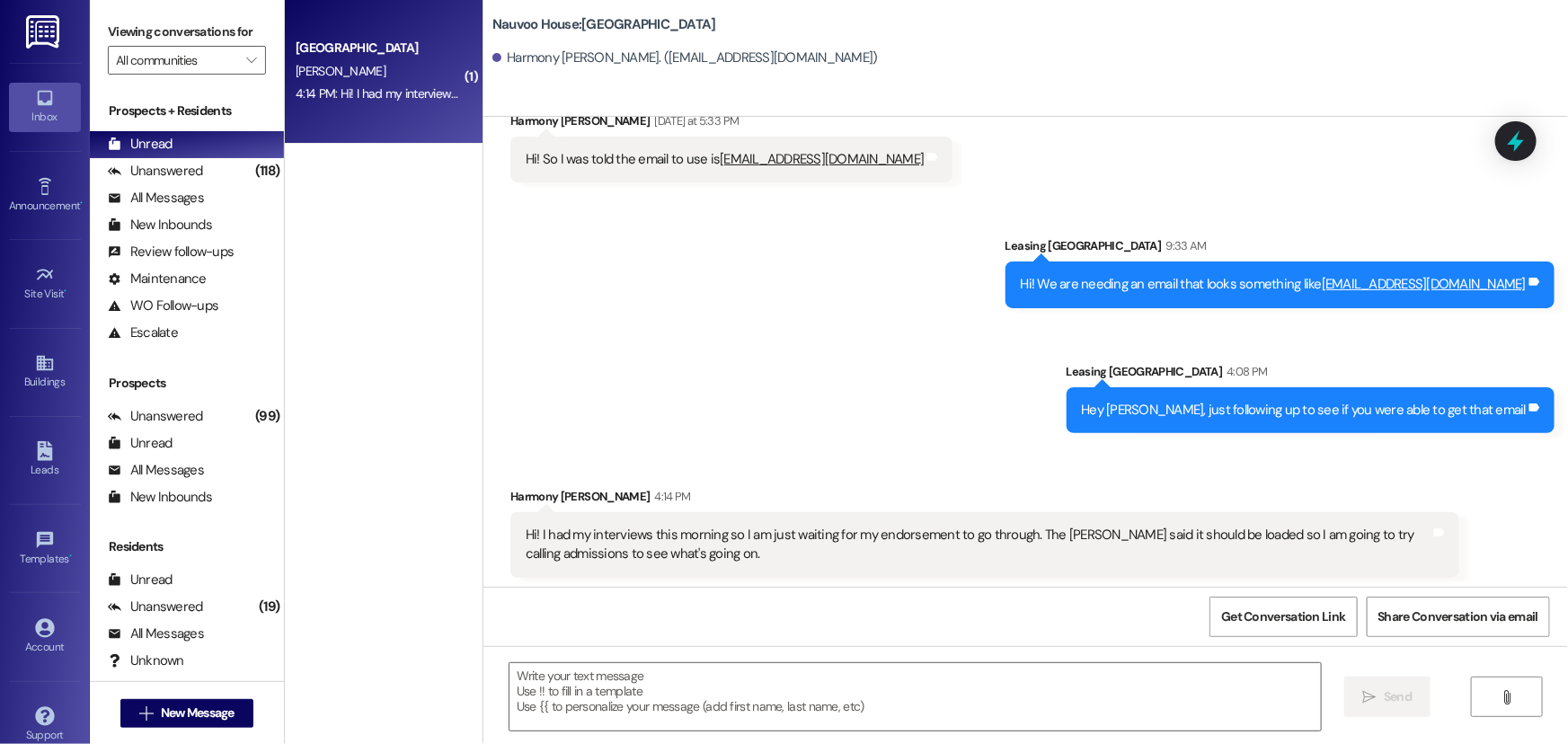
scroll to position [379, 0]
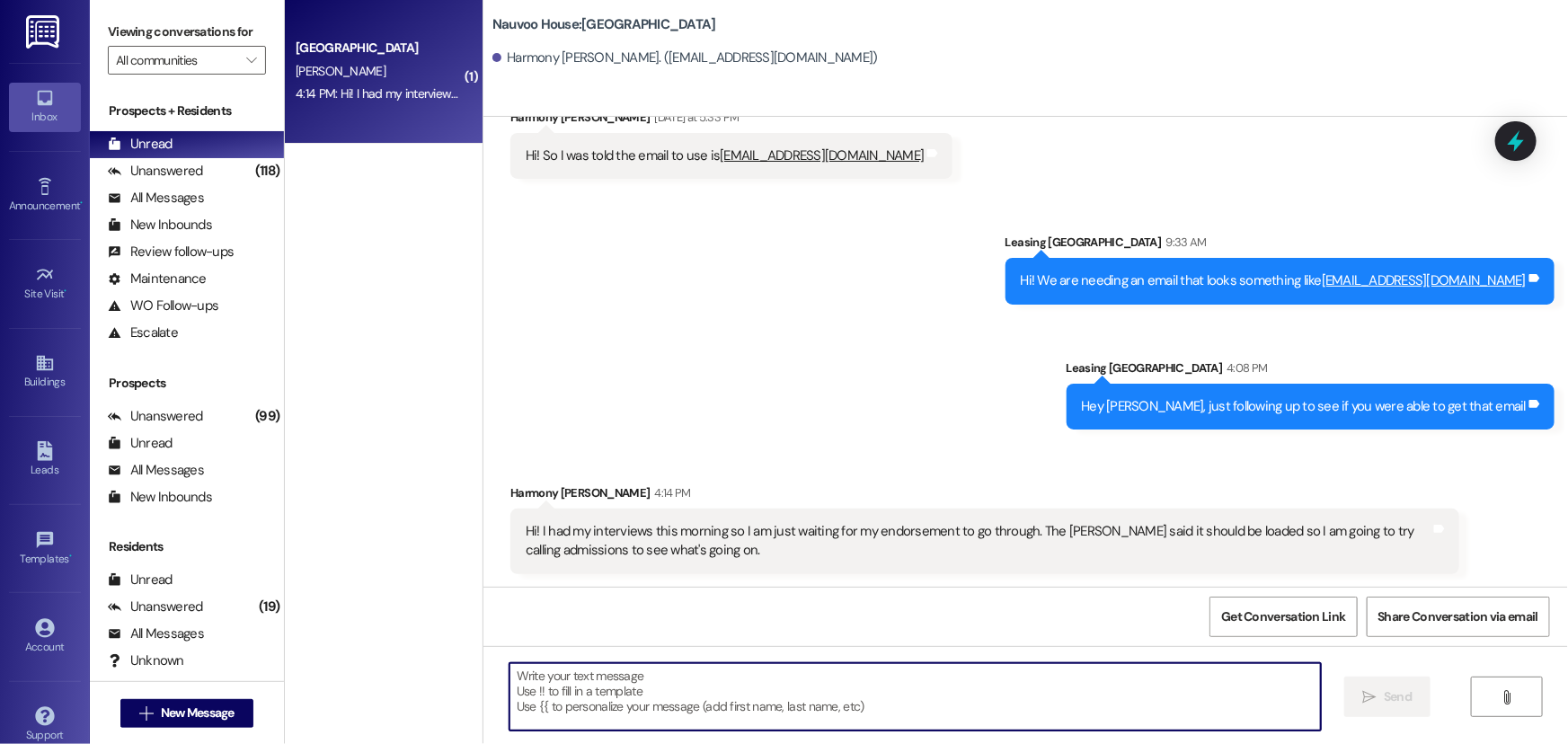
click at [609, 701] on textarea at bounding box center [916, 697] width 812 height 67
type textarea "Thank you for doing that"
